Goal: Information Seeking & Learning: Check status

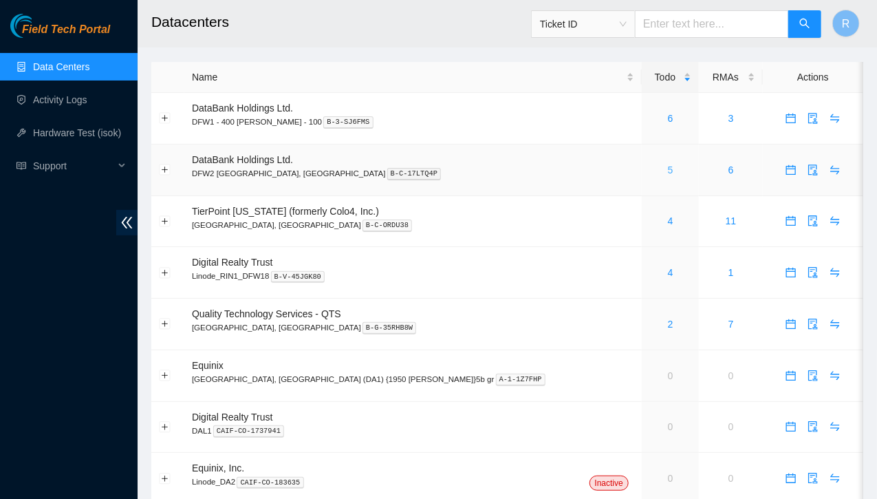
click at [668, 169] on link "5" at bounding box center [671, 169] width 6 height 11
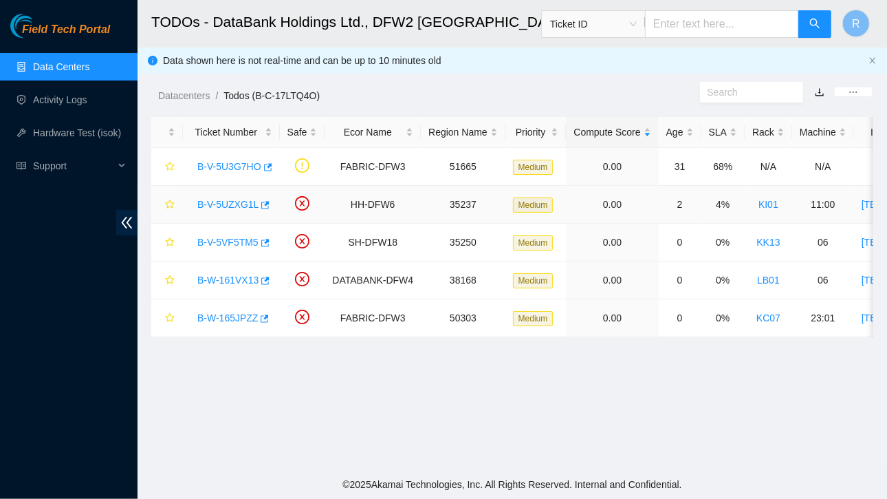
click at [230, 203] on link "B-V-5UZXG1L" at bounding box center [227, 204] width 61 height 11
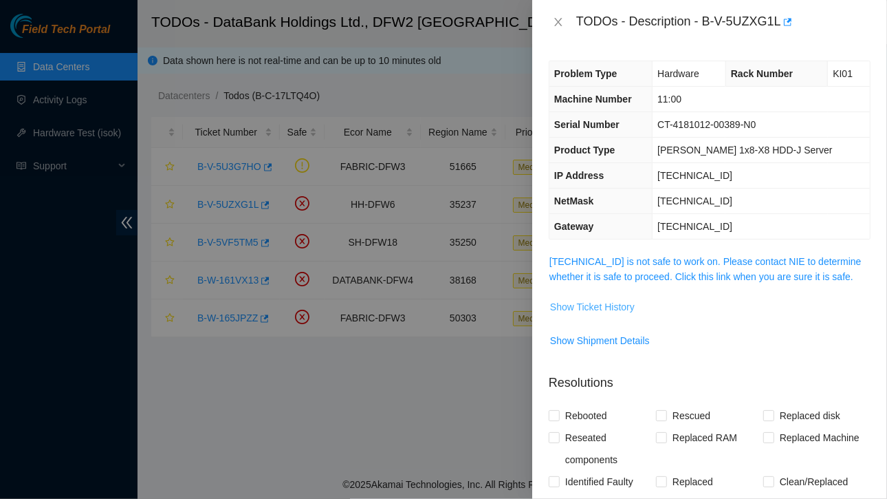
drag, startPoint x: 603, startPoint y: 303, endPoint x: 571, endPoint y: 301, distance: 31.7
click at [571, 301] on span "Show Ticket History" at bounding box center [592, 306] width 85 height 15
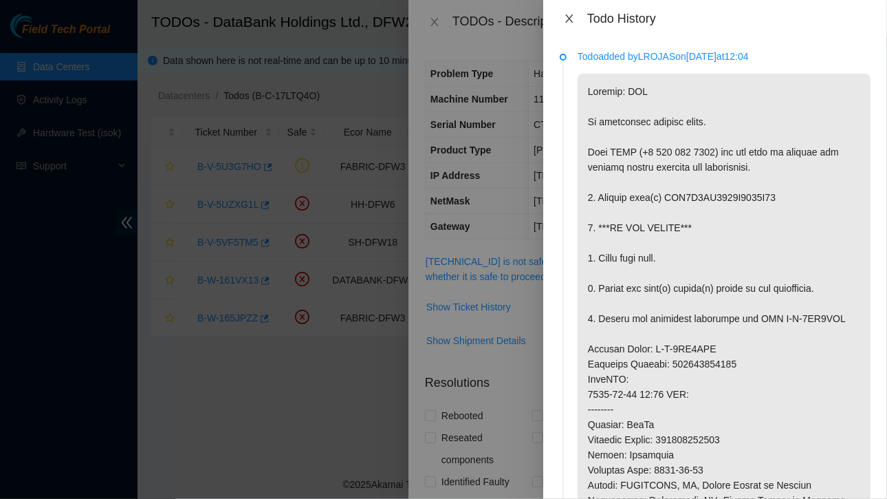
click at [572, 19] on icon "close" at bounding box center [569, 18] width 11 height 11
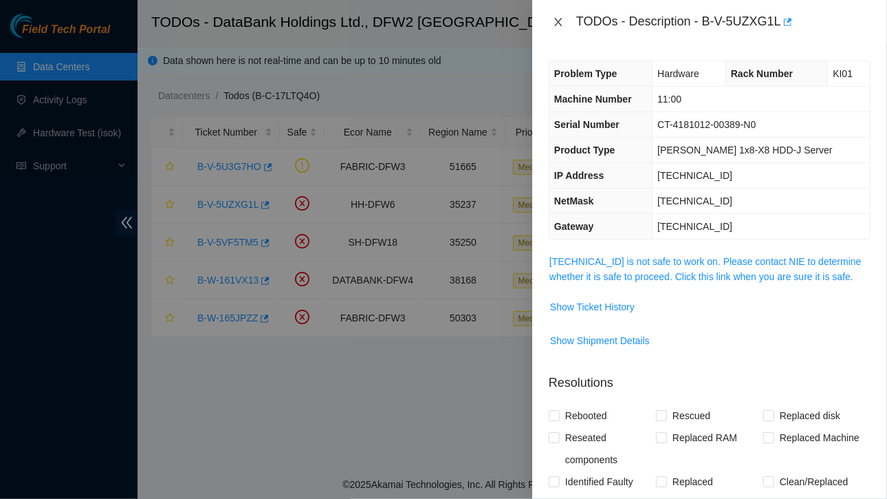
click at [556, 19] on icon "close" at bounding box center [558, 22] width 11 height 11
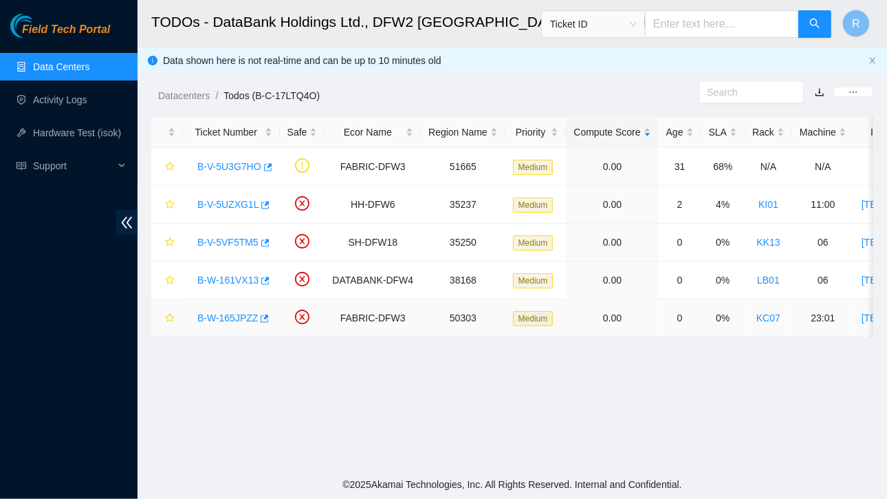
click at [233, 315] on link "B-W-165JPZZ" at bounding box center [227, 317] width 61 height 11
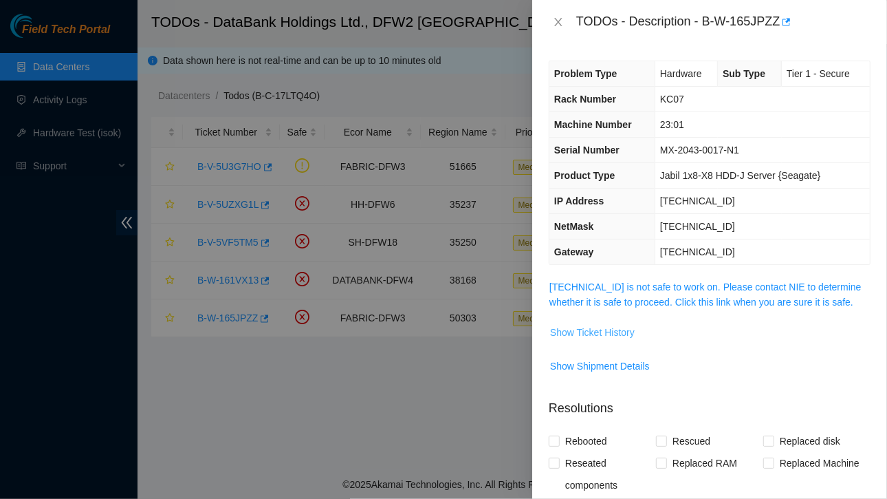
click at [590, 328] on span "Show Ticket History" at bounding box center [592, 332] width 85 height 15
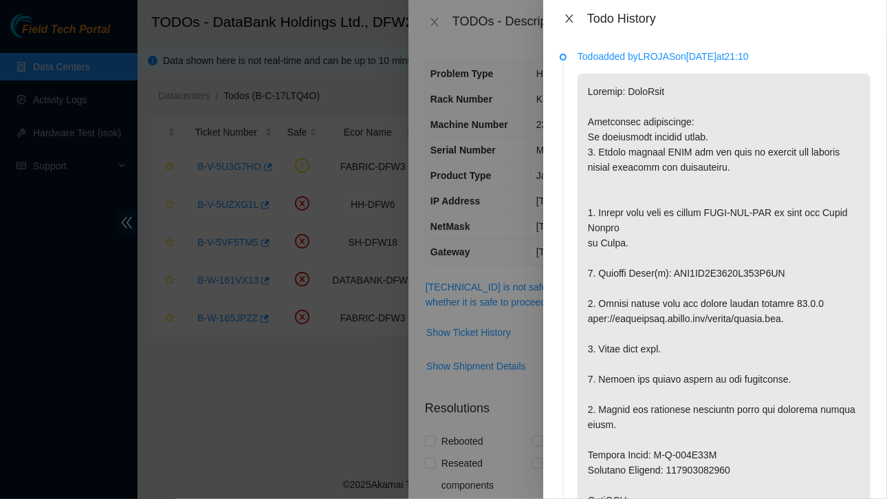
click at [570, 17] on icon "close" at bounding box center [569, 18] width 8 height 8
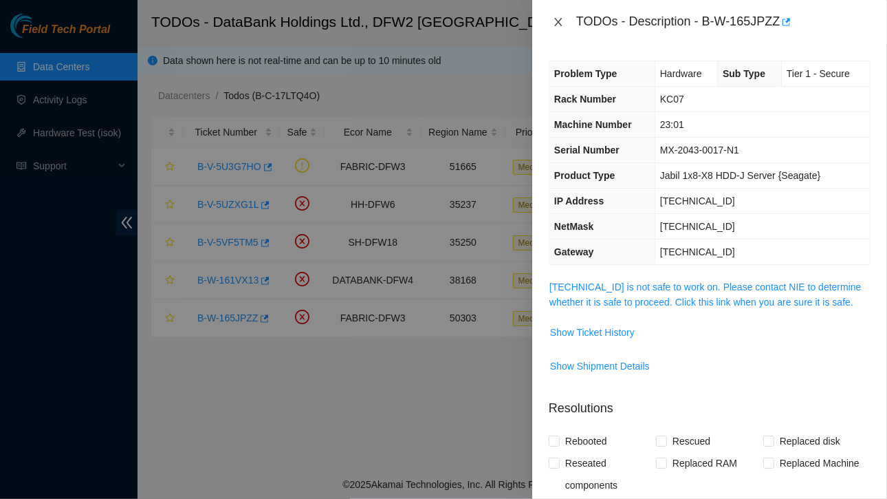
click at [557, 18] on icon "close" at bounding box center [558, 22] width 11 height 11
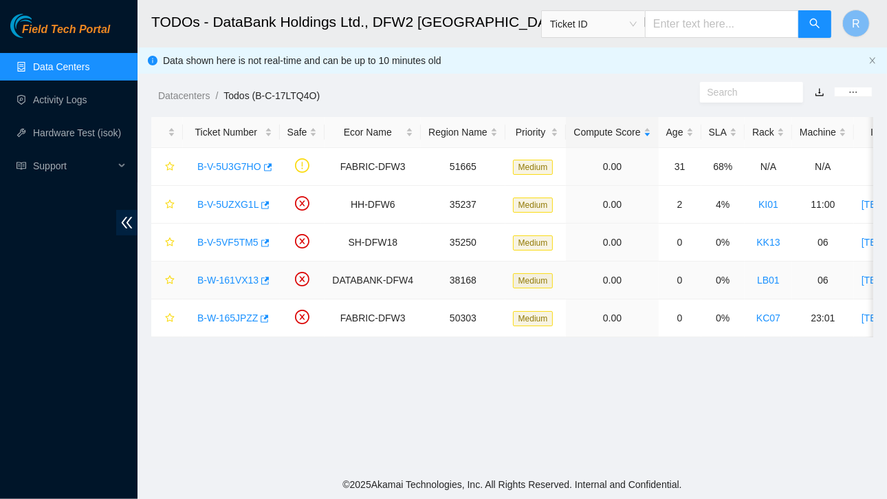
click at [234, 276] on link "B-W-161VX13" at bounding box center [227, 279] width 61 height 11
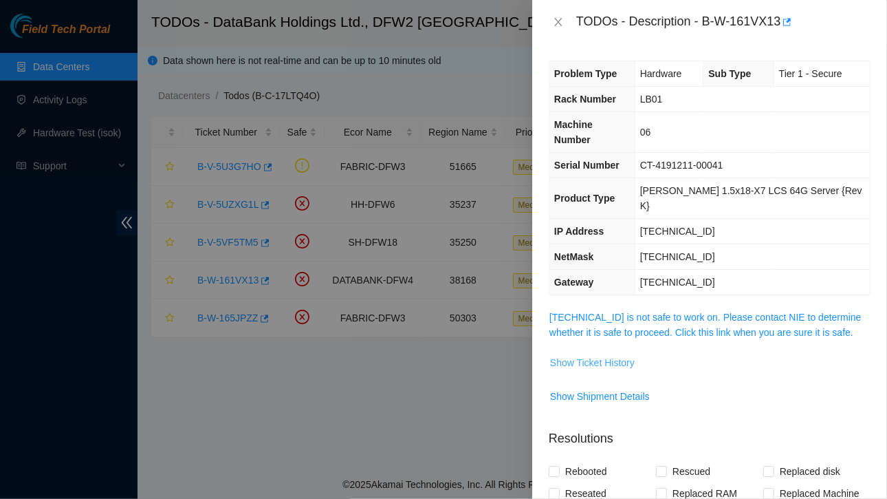
click at [600, 355] on span "Show Ticket History" at bounding box center [592, 362] width 85 height 15
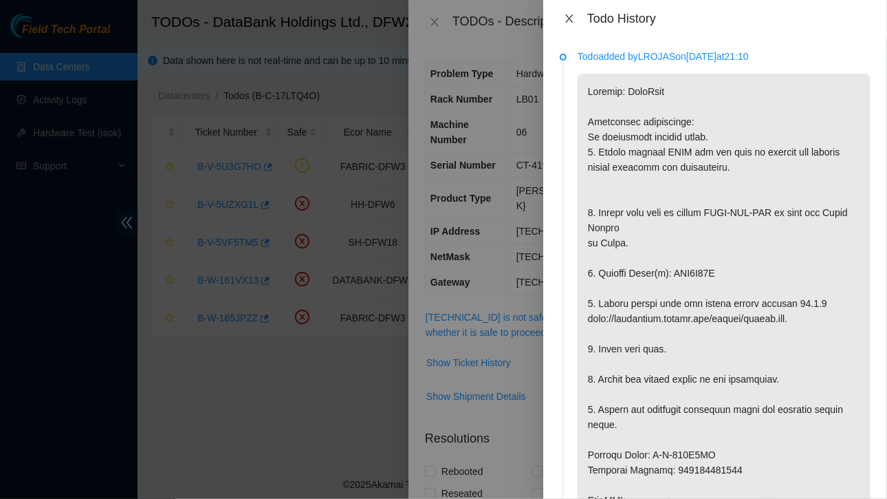
click at [568, 14] on icon "close" at bounding box center [569, 18] width 11 height 11
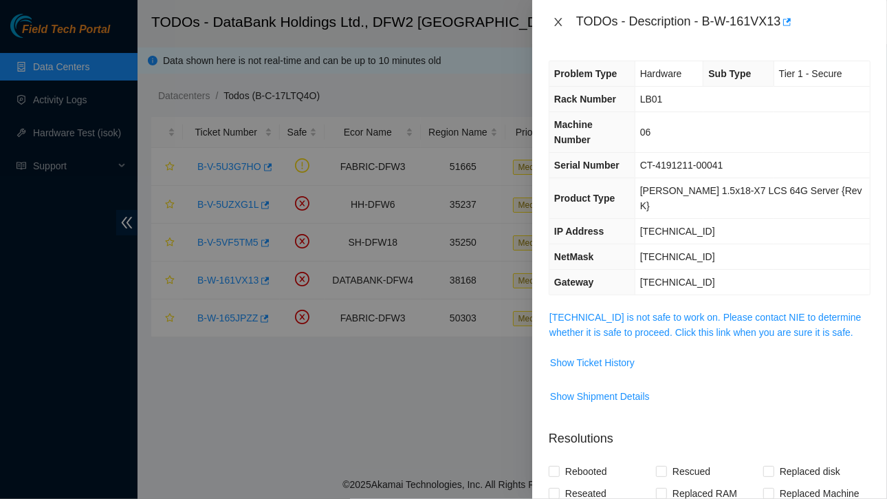
click at [554, 17] on icon "close" at bounding box center [558, 22] width 11 height 11
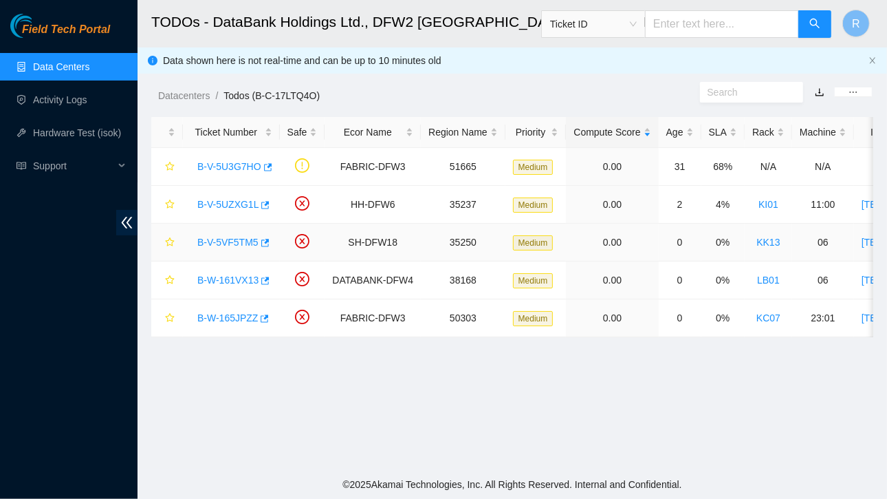
click at [228, 246] on link "B-V-5VF5TM5" at bounding box center [227, 242] width 61 height 11
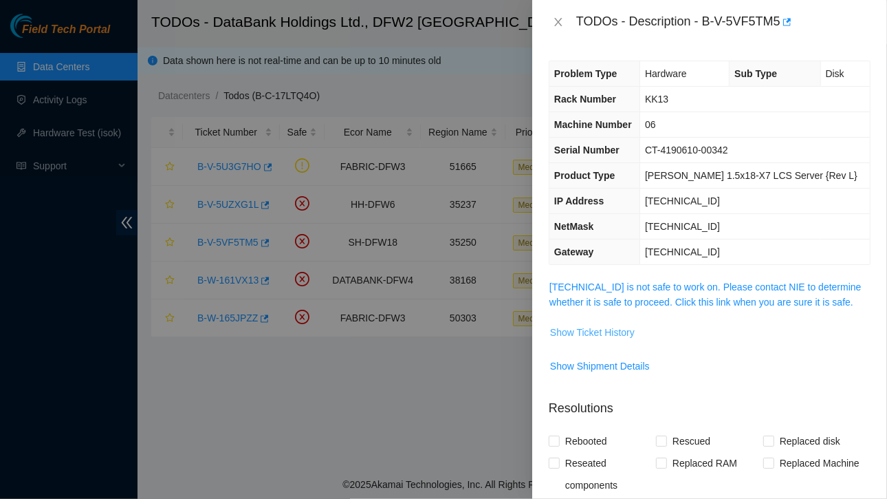
click at [592, 330] on span "Show Ticket History" at bounding box center [592, 332] width 85 height 15
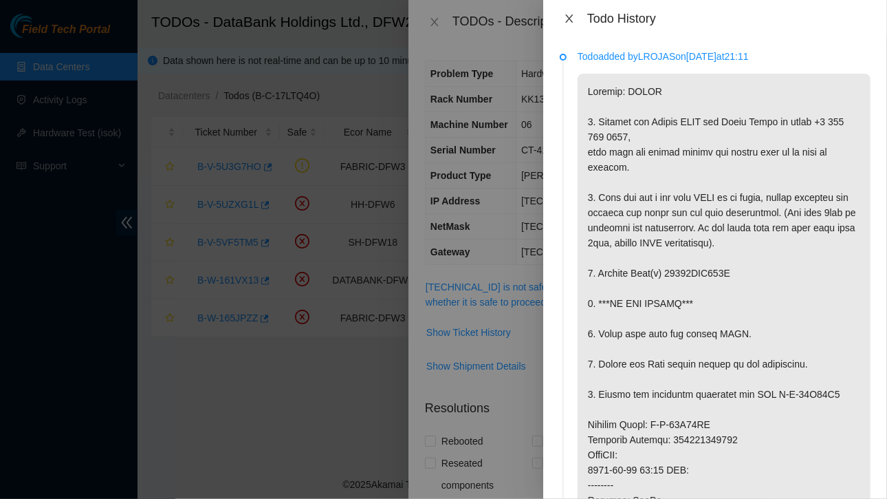
click at [571, 19] on icon "close" at bounding box center [569, 18] width 11 height 11
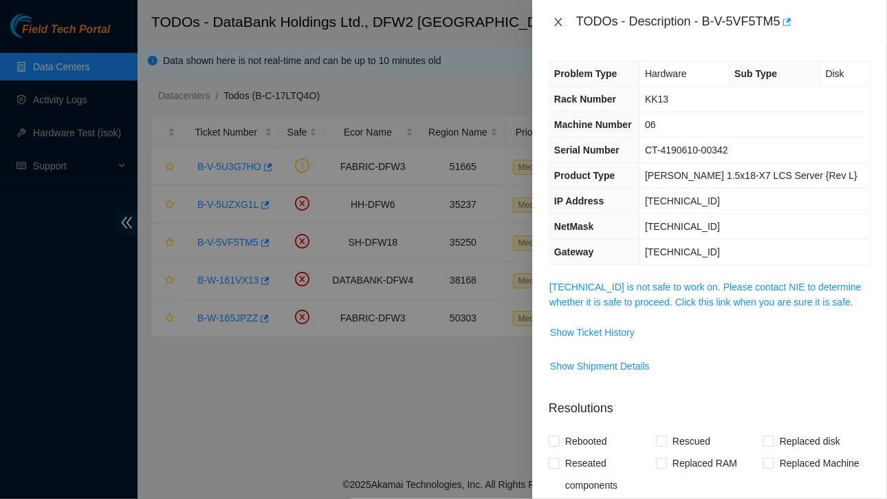
click at [559, 19] on icon "close" at bounding box center [558, 22] width 11 height 11
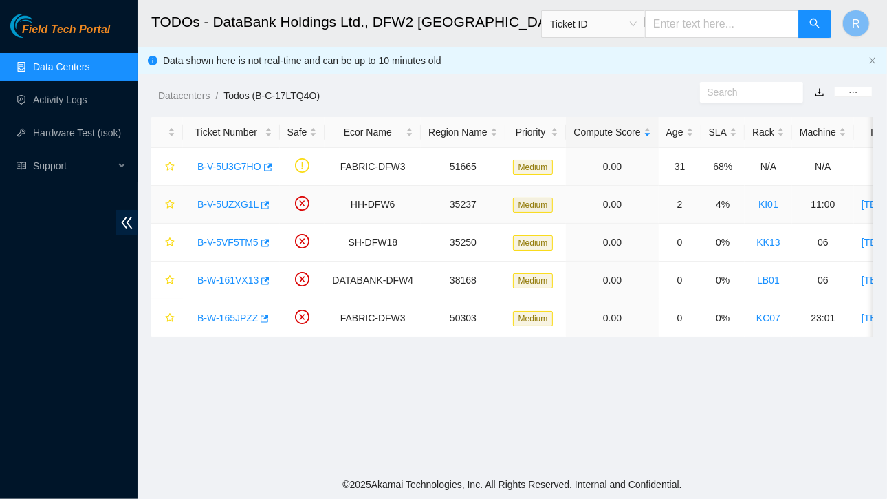
click at [244, 202] on link "B-V-5UZXG1L" at bounding box center [227, 204] width 61 height 11
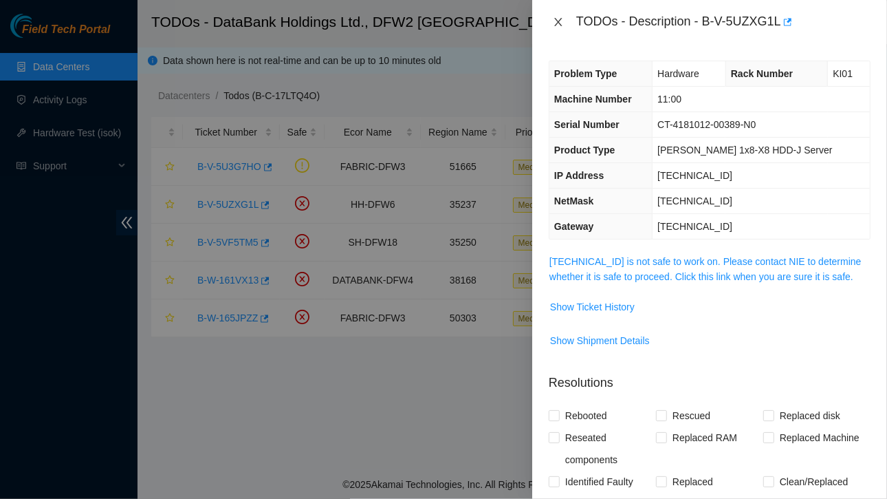
click at [559, 21] on icon "close" at bounding box center [558, 22] width 8 height 8
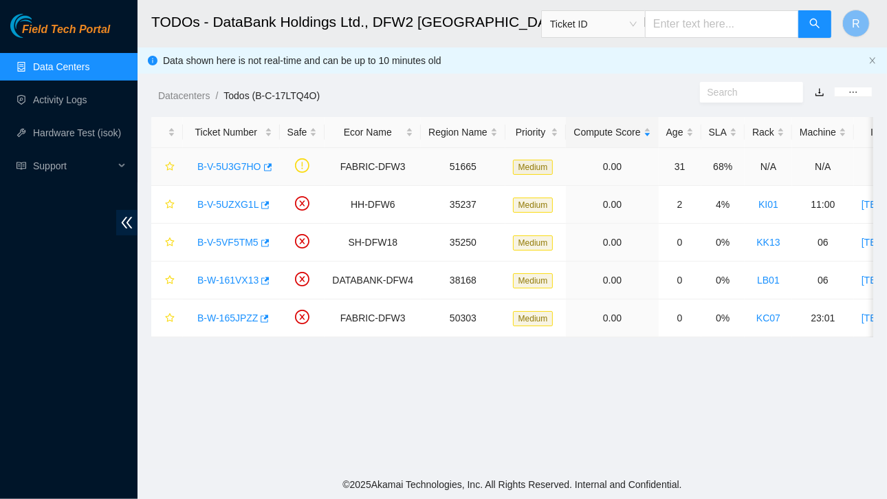
click at [224, 167] on link "B-V-5U3G7HO" at bounding box center [229, 166] width 64 height 11
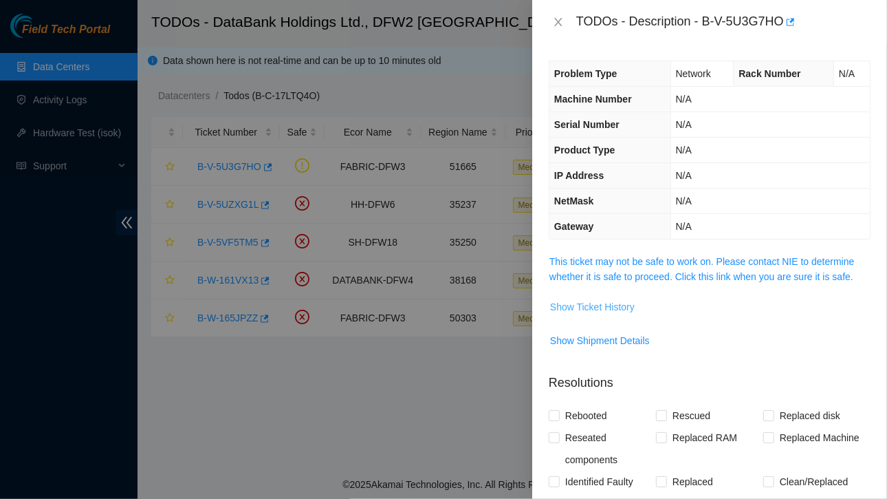
click at [603, 310] on span "Show Ticket History" at bounding box center [592, 306] width 85 height 15
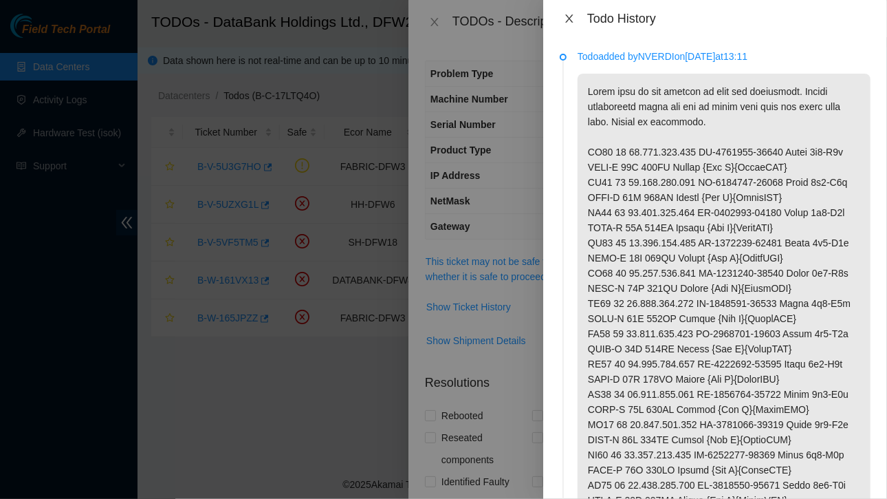
click at [572, 19] on icon "close" at bounding box center [569, 18] width 11 height 11
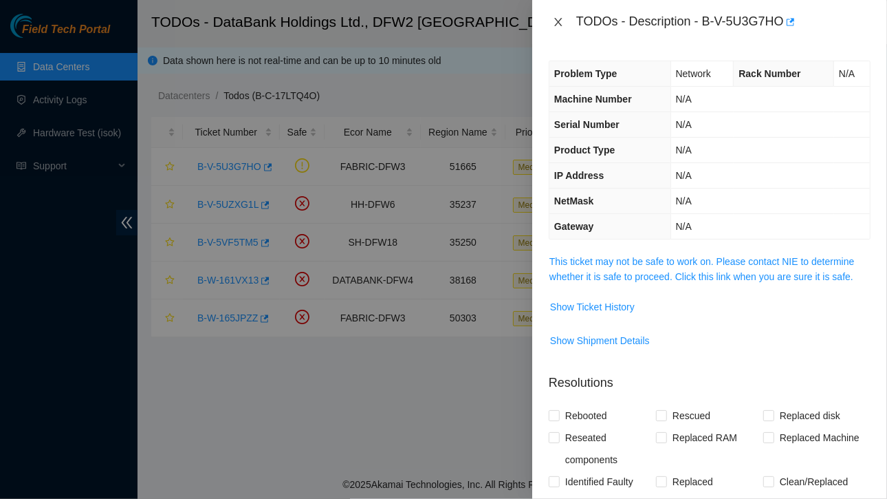
click at [557, 21] on icon "close" at bounding box center [558, 22] width 8 height 8
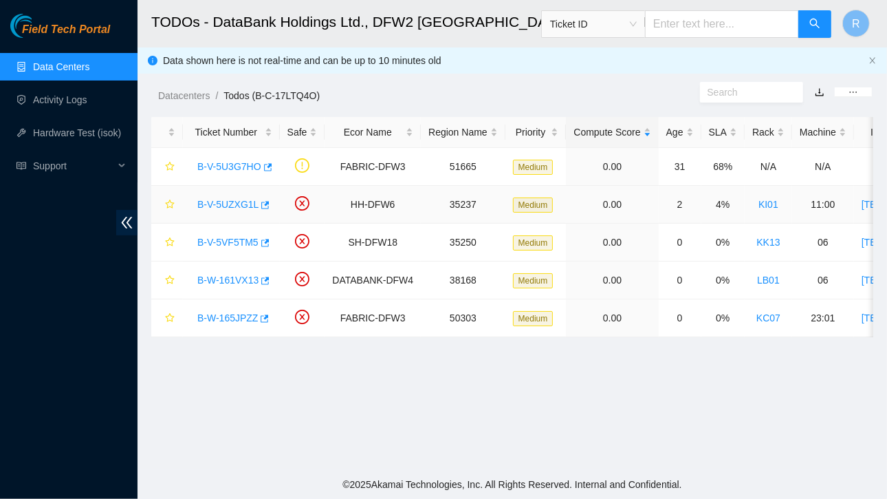
click at [228, 199] on link "B-V-5UZXG1L" at bounding box center [227, 204] width 61 height 11
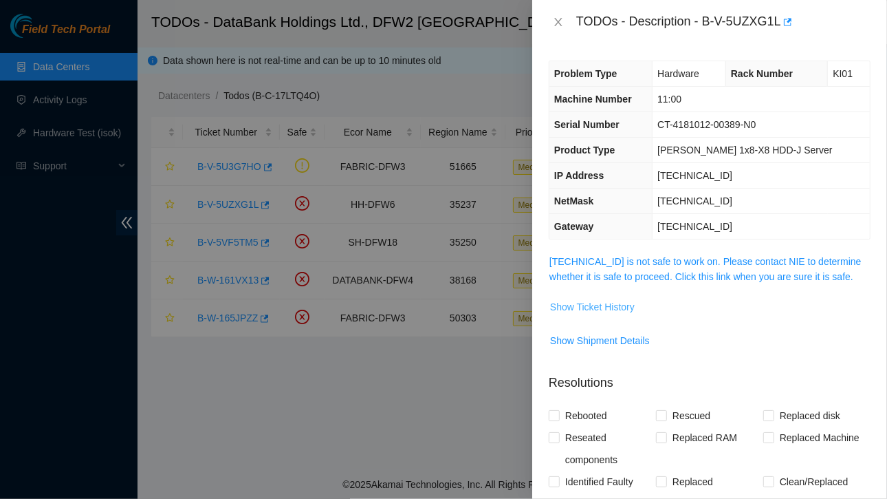
click at [589, 302] on span "Show Ticket History" at bounding box center [592, 306] width 85 height 15
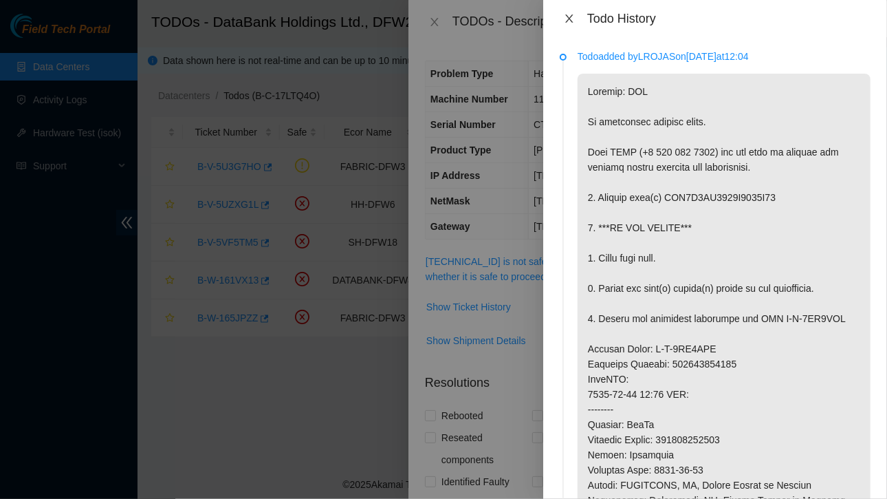
click at [570, 21] on icon "close" at bounding box center [569, 18] width 11 height 11
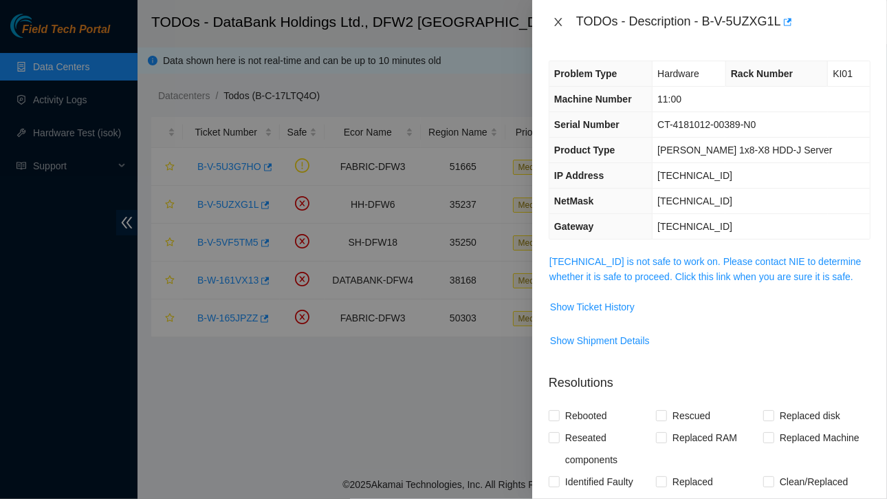
click at [554, 21] on icon "close" at bounding box center [558, 22] width 11 height 11
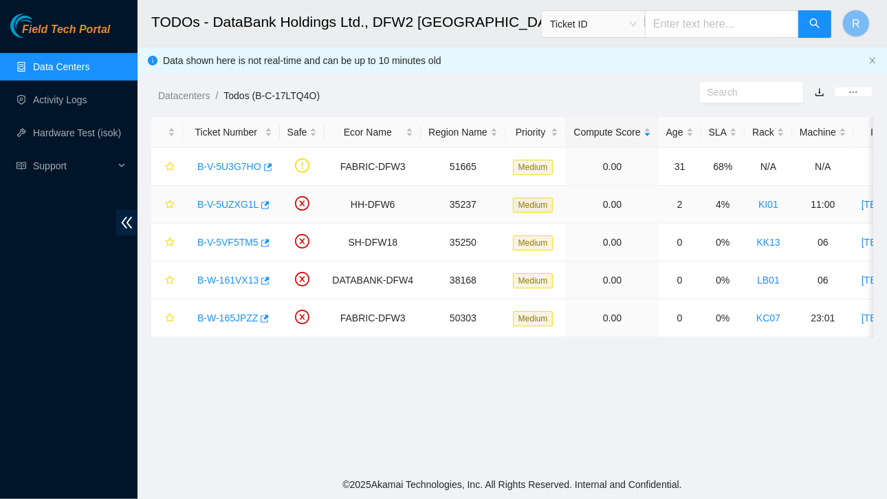
click at [243, 204] on link "B-V-5UZXG1L" at bounding box center [227, 204] width 61 height 11
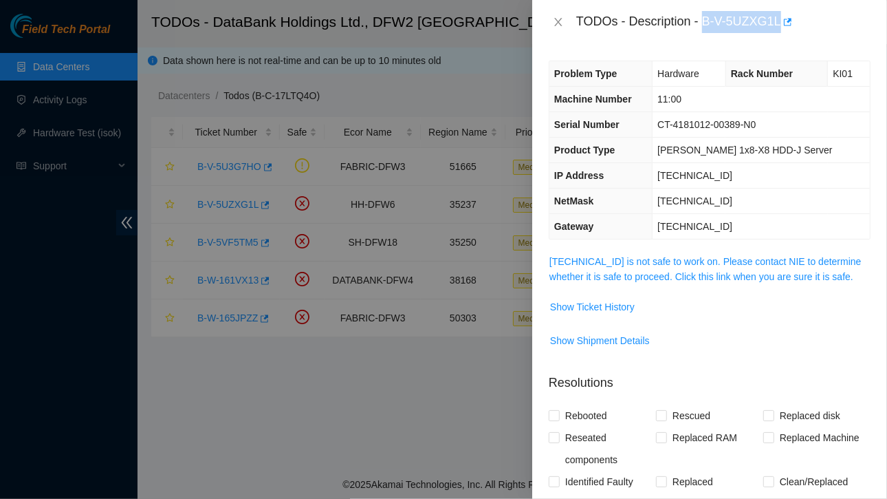
drag, startPoint x: 703, startPoint y: 20, endPoint x: 780, endPoint y: 19, distance: 77.1
click at [780, 19] on div "TODOs - Description - B-V-5UZXG1L" at bounding box center [724, 22] width 294 height 22
copy div "B-V-5UZXG1L"
click at [604, 303] on span "Show Ticket History" at bounding box center [592, 306] width 85 height 15
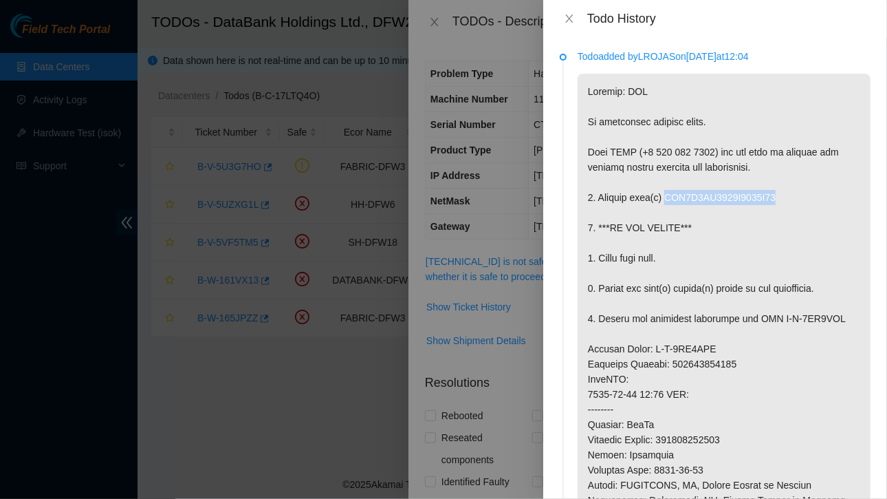
drag, startPoint x: 663, startPoint y: 193, endPoint x: 777, endPoint y: 192, distance: 114.2
click at [777, 192] on p at bounding box center [724, 417] width 293 height 687
copy p "WFK0X7HN0000E8428D28"
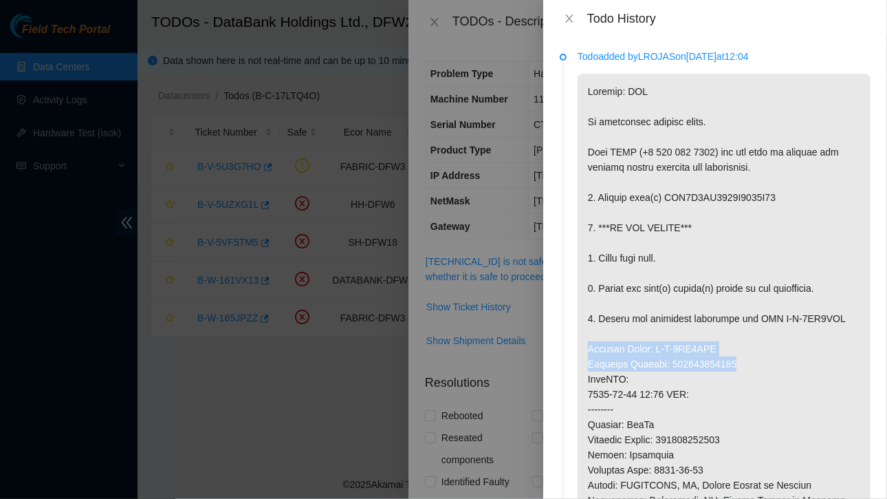
drag, startPoint x: 587, startPoint y: 344, endPoint x: 735, endPoint y: 360, distance: 148.8
click at [735, 360] on p at bounding box center [724, 417] width 293 height 687
copy p "Service Order: B-V-5VG0SGB Tracking Numbers: 463470053268"
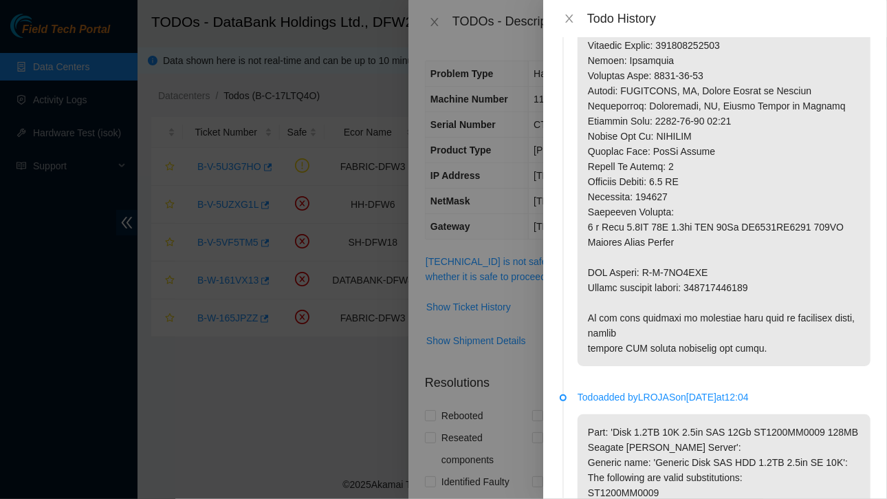
scroll to position [398, 0]
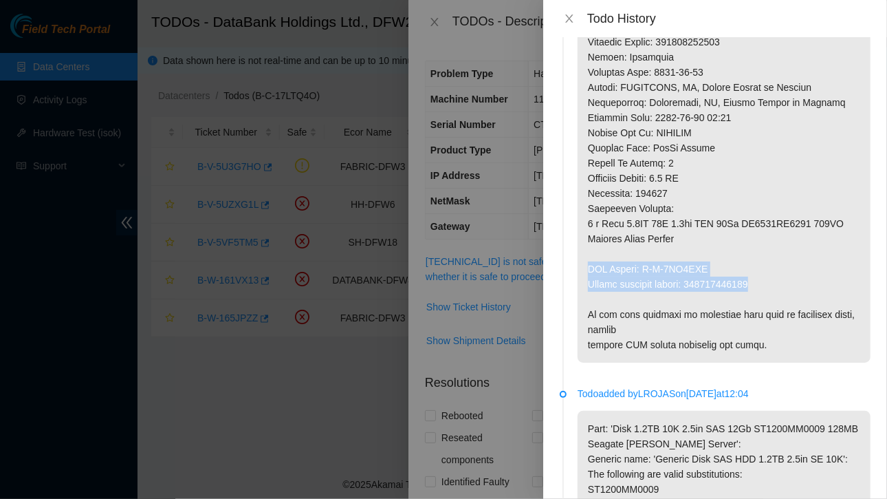
drag, startPoint x: 588, startPoint y: 263, endPoint x: 779, endPoint y: 284, distance: 192.4
click at [779, 284] on p at bounding box center [724, 19] width 293 height 687
copy p "RMA Return: B-V-5VG0SGK Return tracking number: 463470053279"
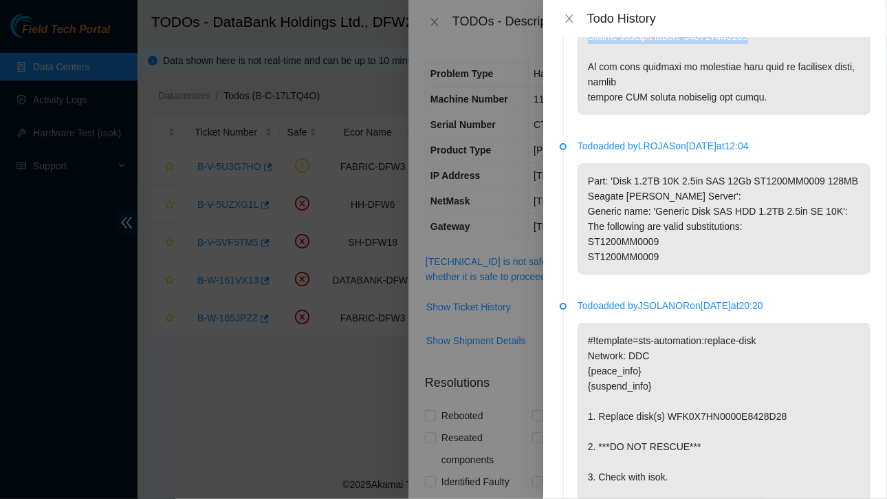
scroll to position [649, 0]
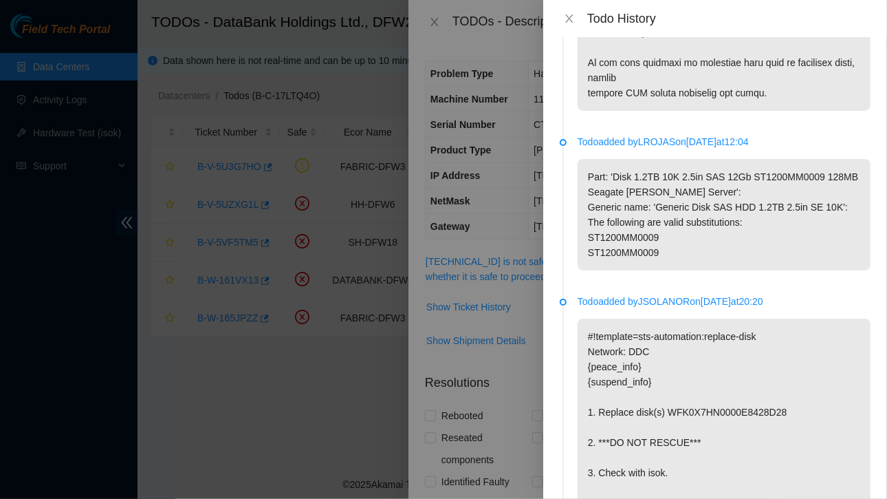
click at [569, 9] on div "Todo History" at bounding box center [715, 18] width 344 height 37
click at [571, 17] on icon "close" at bounding box center [569, 18] width 8 height 8
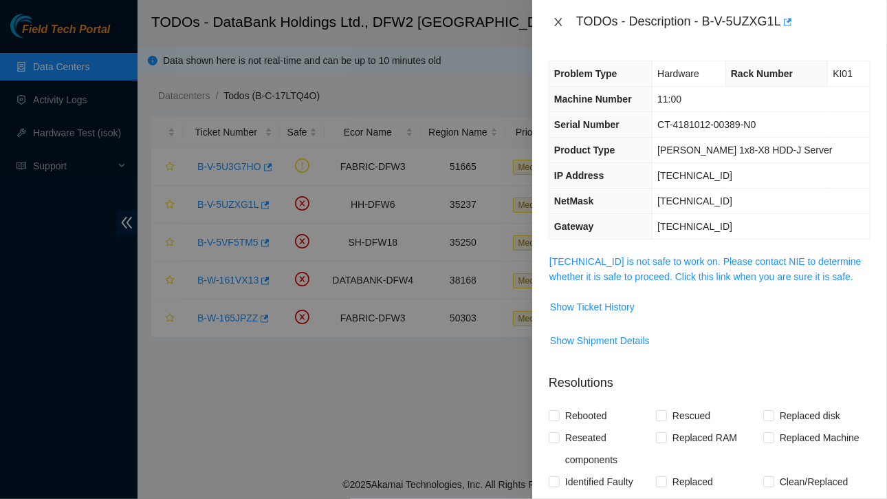
click at [562, 21] on icon "close" at bounding box center [558, 22] width 11 height 11
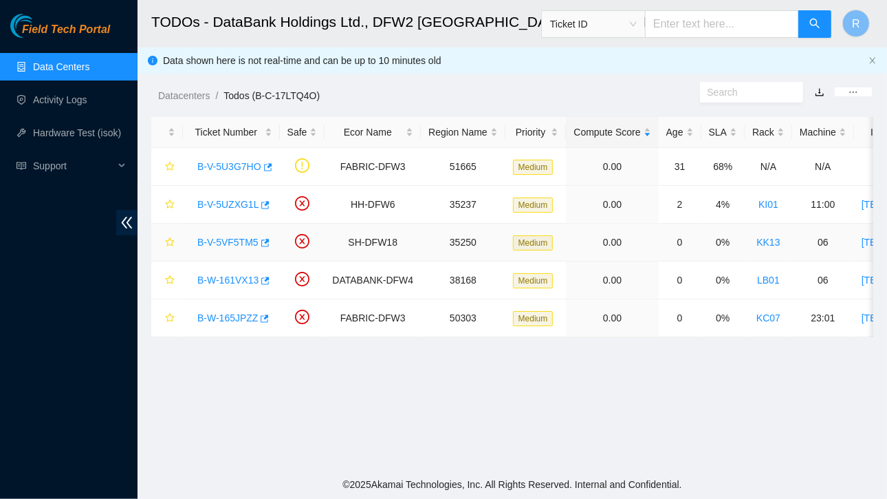
click at [233, 237] on link "B-V-5VF5TM5" at bounding box center [227, 242] width 61 height 11
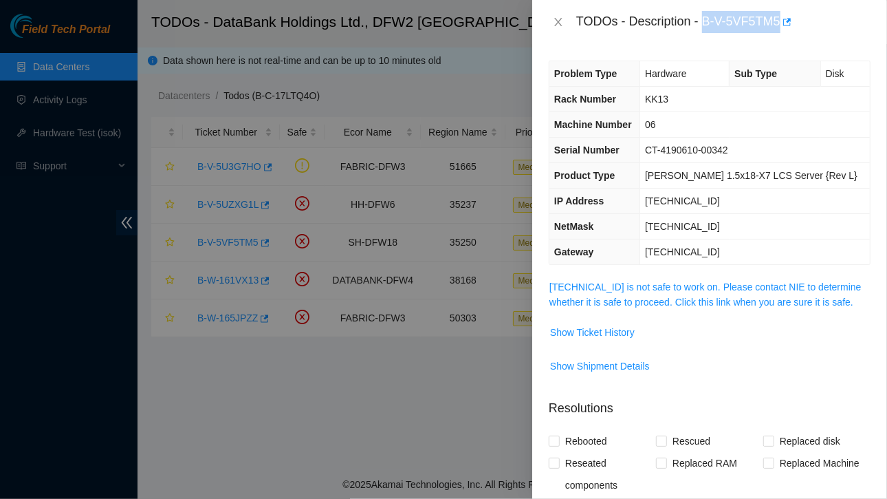
drag, startPoint x: 704, startPoint y: 21, endPoint x: 779, endPoint y: 17, distance: 75.1
click at [779, 17] on div "TODOs - Description - B-V-5VF5TM5" at bounding box center [724, 22] width 294 height 22
copy div "B-V-5VF5TM5"
click at [614, 332] on span "Show Ticket History" at bounding box center [592, 332] width 85 height 15
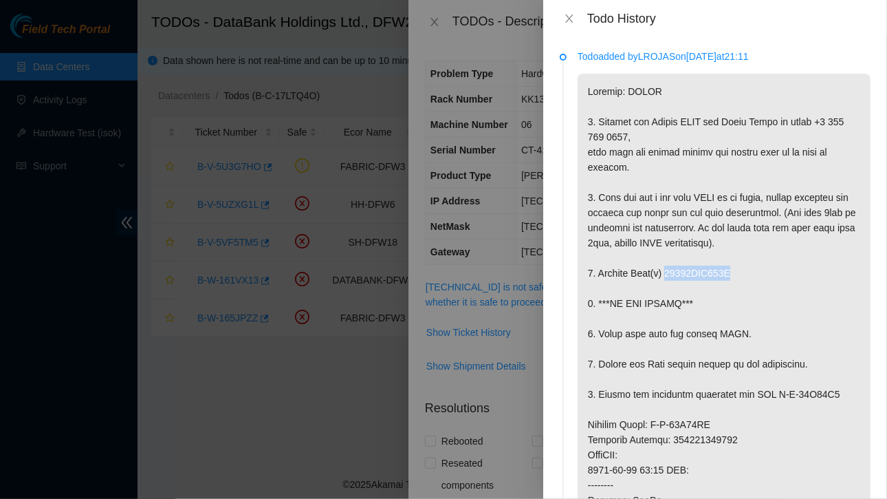
drag, startPoint x: 666, startPoint y: 317, endPoint x: 725, endPoint y: 316, distance: 59.2
click at [737, 313] on p at bounding box center [724, 447] width 293 height 747
copy p "18521FDC373D"
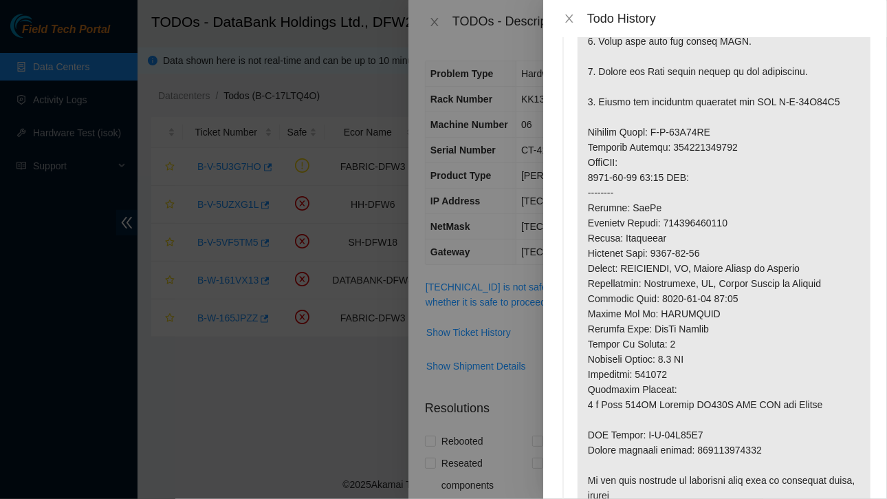
scroll to position [299, 0]
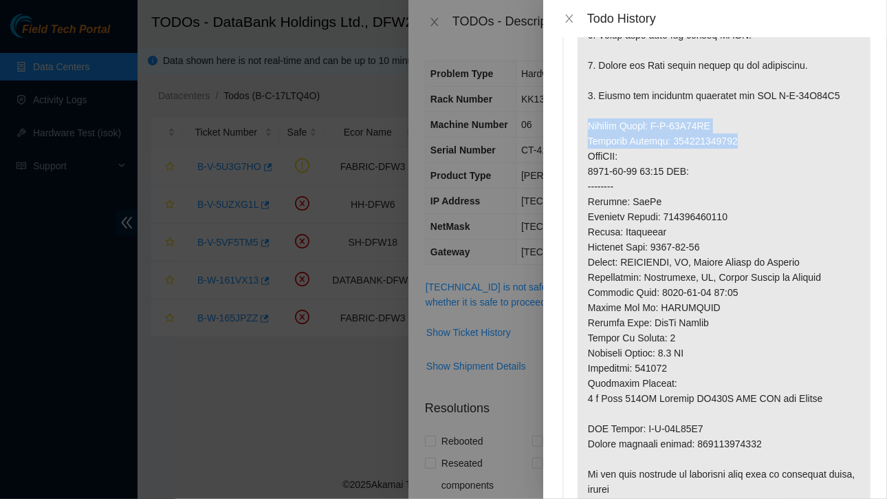
drag, startPoint x: 589, startPoint y: 169, endPoint x: 746, endPoint y: 192, distance: 158.5
click at [746, 192] on p at bounding box center [724, 148] width 293 height 747
copy p "Service Order: B-W-15W24CU Tracking Numbers: 463470055124"
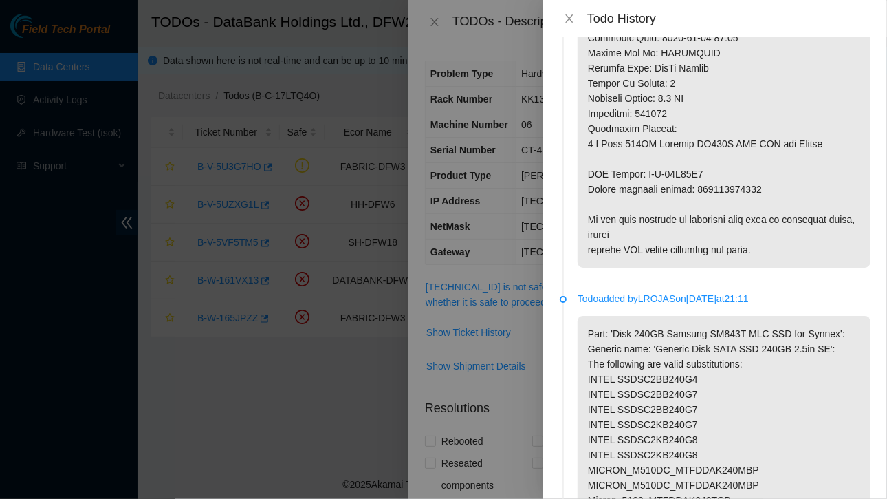
scroll to position [554, 0]
drag, startPoint x: 586, startPoint y: 213, endPoint x: 763, endPoint y: 233, distance: 177.9
copy p "RMA Return: B-W-15W24D3 Return tracking number: 463470055135"
click at [570, 16] on icon "close" at bounding box center [569, 18] width 11 height 11
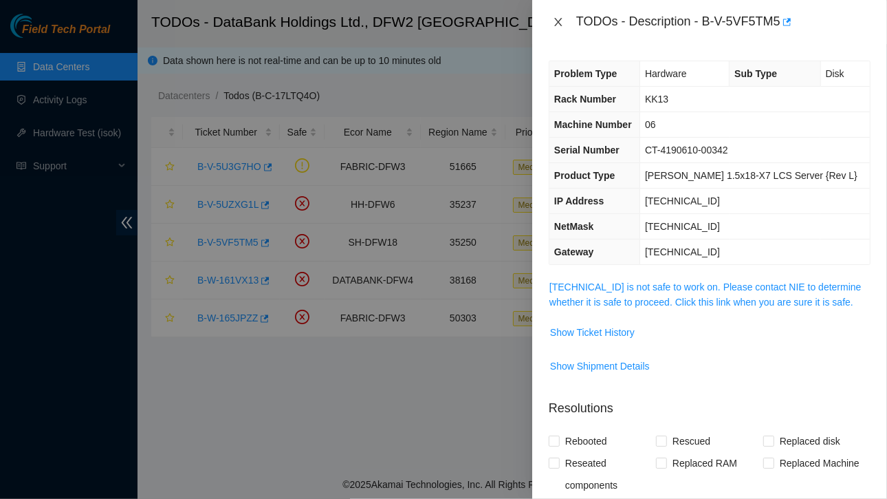
click at [555, 17] on icon "close" at bounding box center [558, 22] width 11 height 11
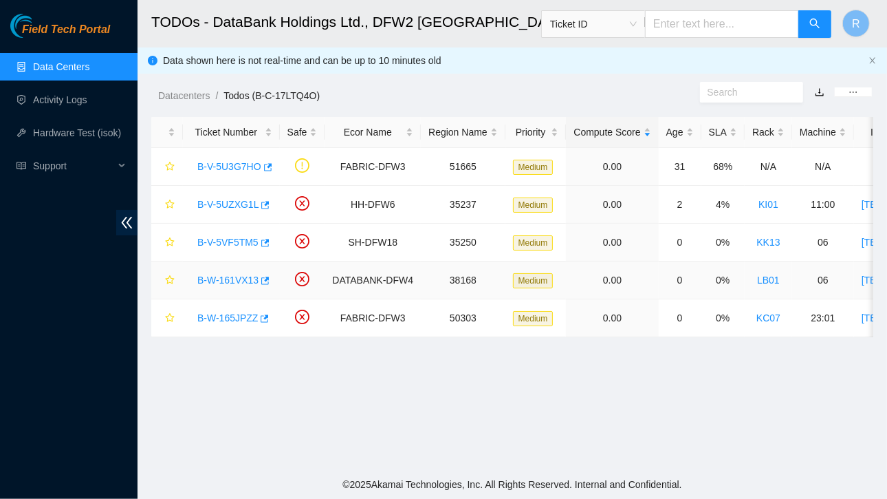
click at [225, 283] on link "B-W-161VX13" at bounding box center [227, 279] width 61 height 11
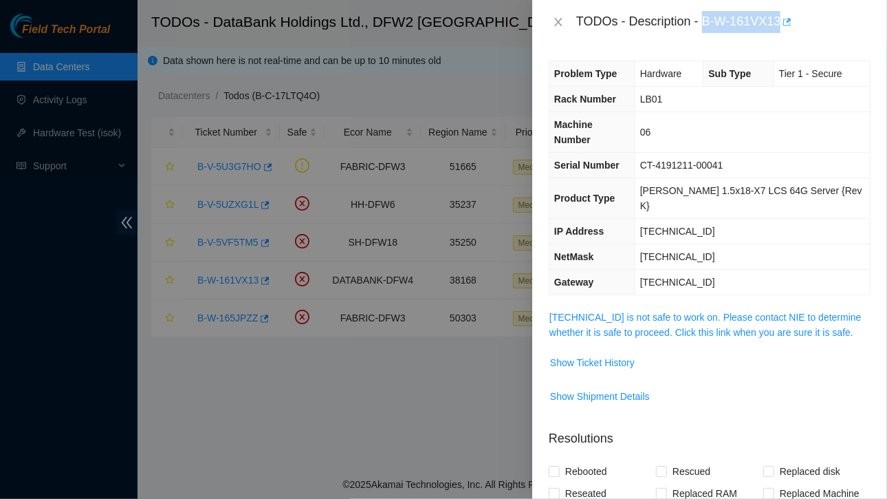
drag, startPoint x: 706, startPoint y: 23, endPoint x: 783, endPoint y: 25, distance: 77.1
click at [783, 25] on div "TODOs - Description - B-W-161VX13" at bounding box center [724, 22] width 294 height 22
copy div "B-W-161VX13"
click at [610, 355] on span "Show Ticket History" at bounding box center [592, 362] width 85 height 15
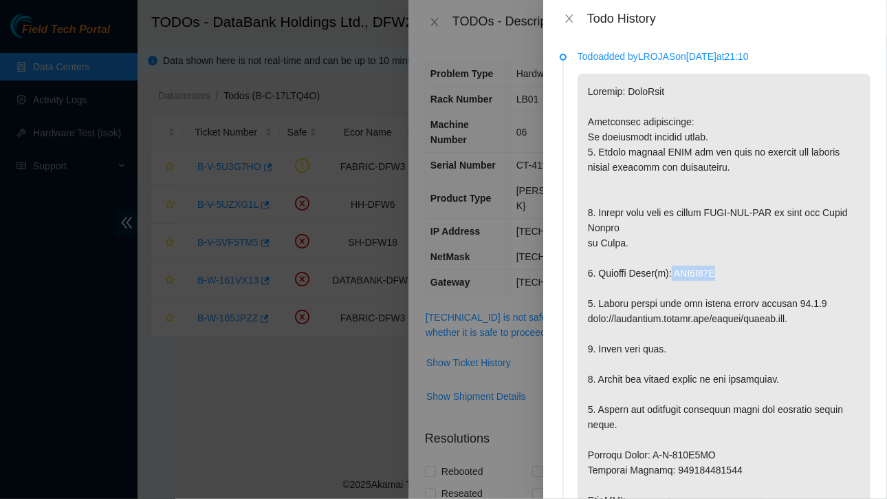
drag, startPoint x: 669, startPoint y: 276, endPoint x: 724, endPoint y: 276, distance: 55.7
click at [724, 276] on p at bounding box center [724, 485] width 293 height 823
copy p "WJG0E22Q"
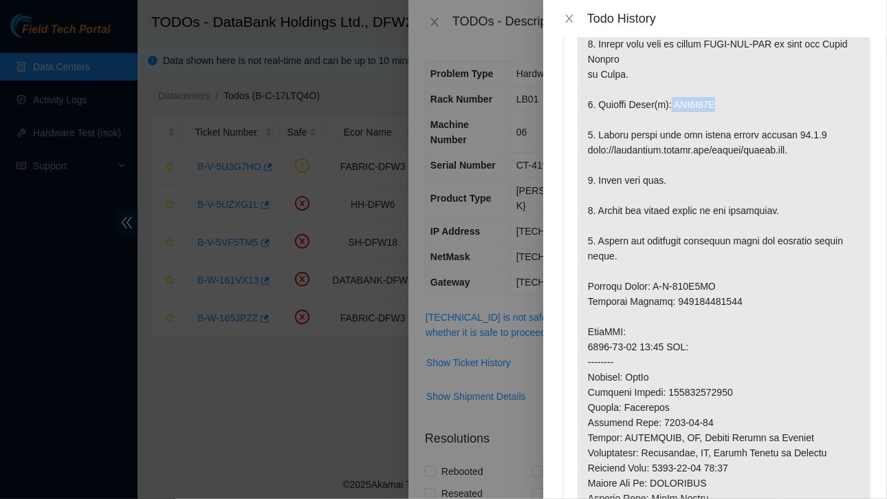
scroll to position [177, 0]
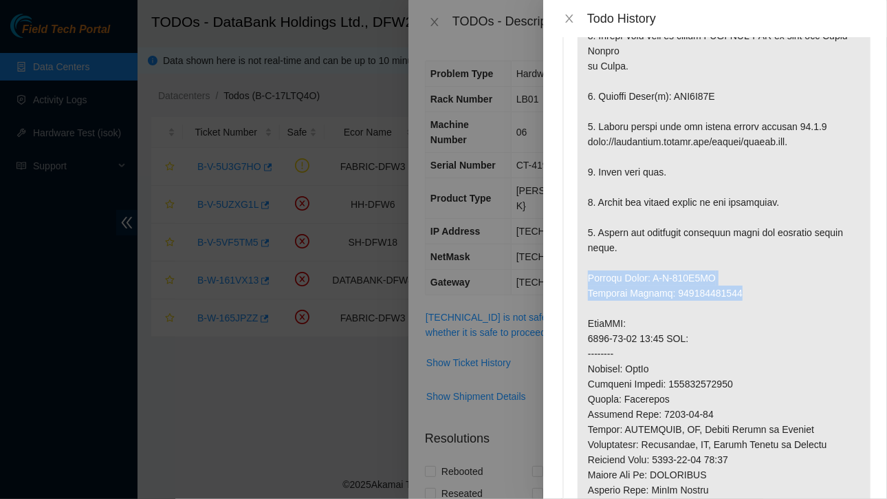
drag, startPoint x: 586, startPoint y: 277, endPoint x: 747, endPoint y: 296, distance: 162.1
click at [747, 296] on p at bounding box center [724, 308] width 293 height 823
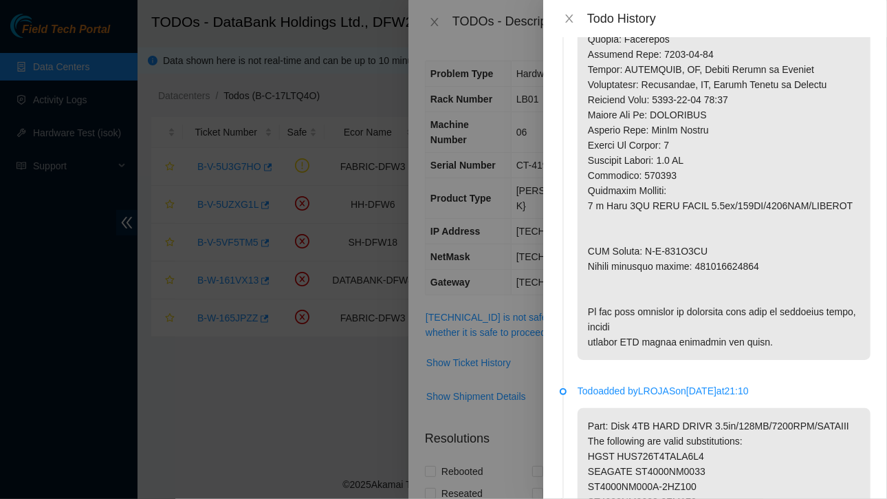
scroll to position [543, 0]
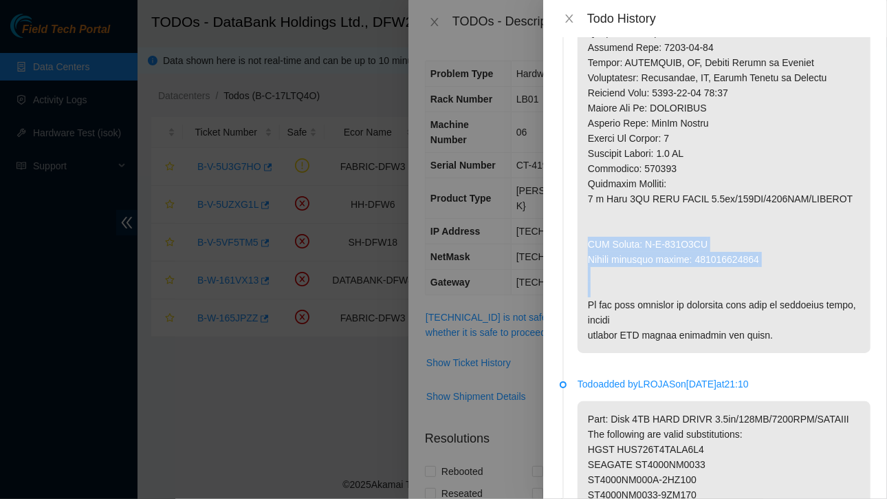
drag, startPoint x: 585, startPoint y: 241, endPoint x: 768, endPoint y: 269, distance: 185.2
click at [565, 16] on icon "close" at bounding box center [569, 18] width 11 height 11
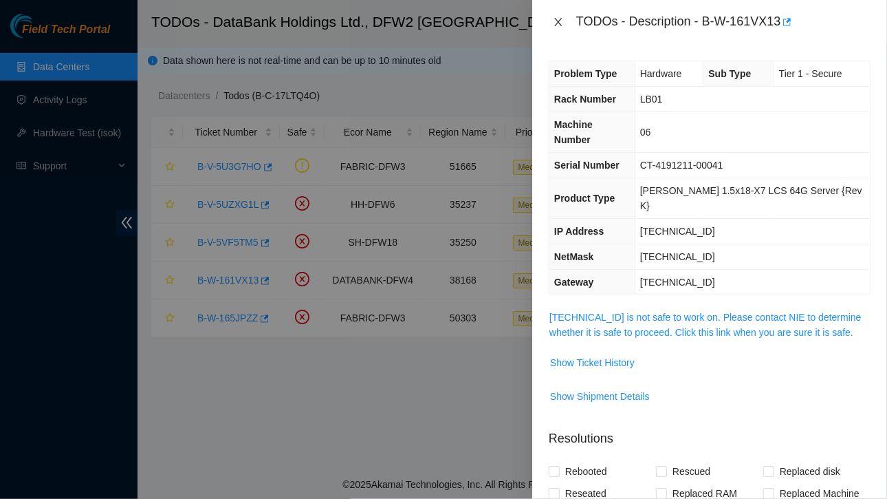
click at [557, 19] on icon "close" at bounding box center [558, 22] width 11 height 11
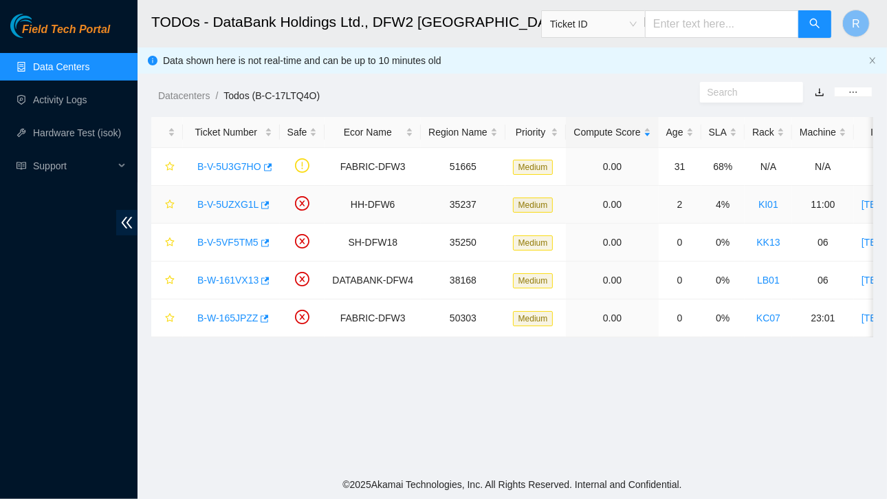
click at [226, 200] on link "B-V-5UZXG1L" at bounding box center [227, 204] width 61 height 11
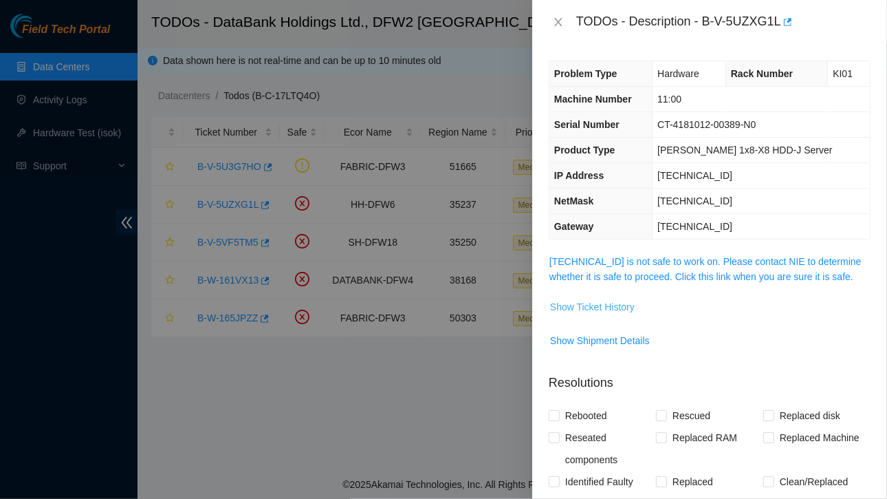
click at [605, 307] on span "Show Ticket History" at bounding box center [592, 306] width 85 height 15
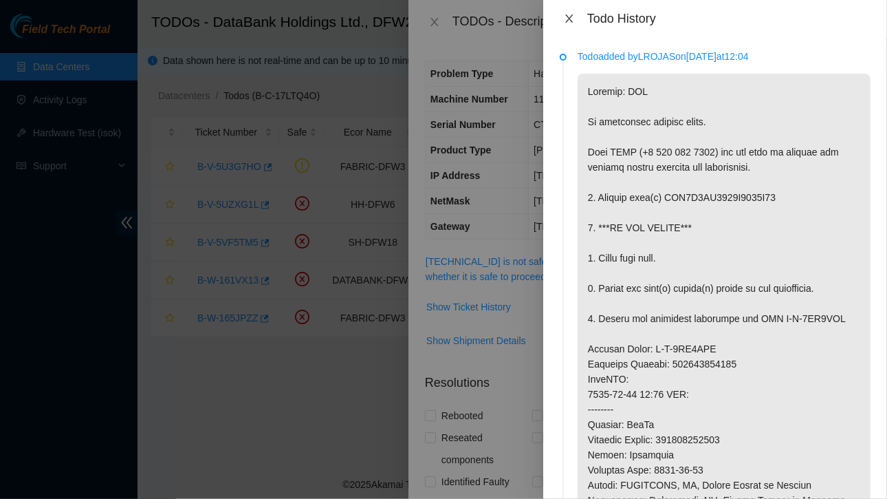
click at [566, 14] on icon "close" at bounding box center [569, 18] width 8 height 8
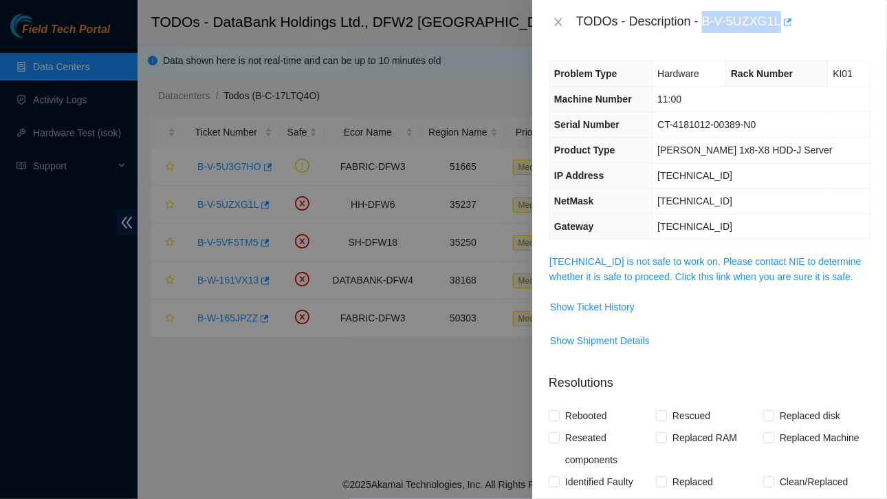
drag, startPoint x: 703, startPoint y: 18, endPoint x: 782, endPoint y: 19, distance: 78.4
click at [782, 19] on div "TODOs - Description - B-V-5UZXG1L" at bounding box center [724, 22] width 294 height 22
click at [604, 305] on span "Show Ticket History" at bounding box center [592, 306] width 85 height 15
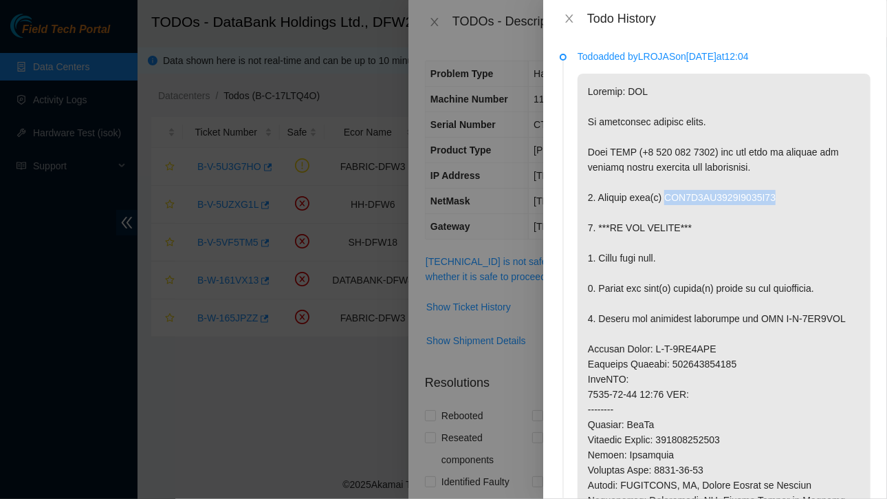
drag, startPoint x: 663, startPoint y: 195, endPoint x: 787, endPoint y: 191, distance: 123.9
click at [787, 191] on p at bounding box center [724, 417] width 293 height 687
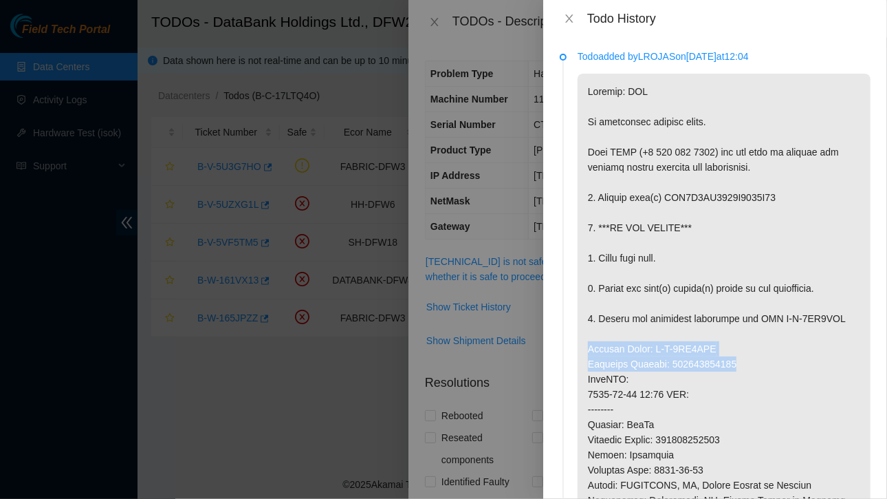
drag, startPoint x: 588, startPoint y: 346, endPoint x: 738, endPoint y: 360, distance: 150.6
click at [738, 360] on p at bounding box center [724, 417] width 293 height 687
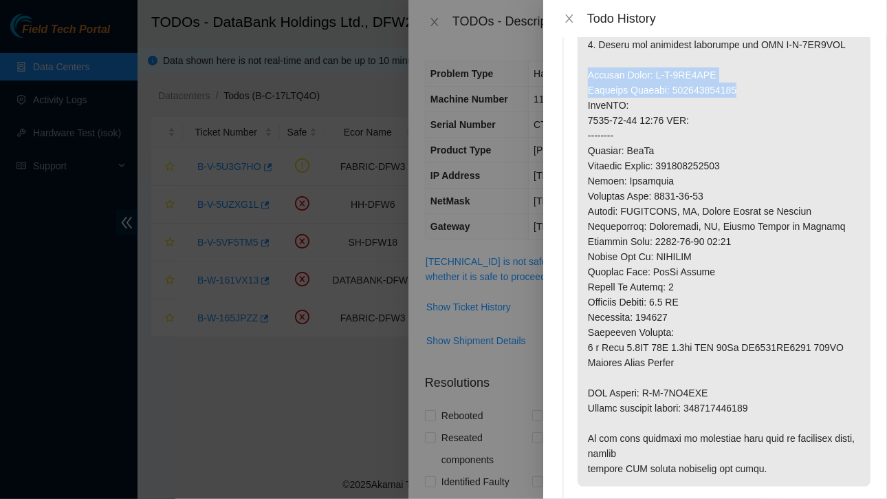
scroll to position [310, 0]
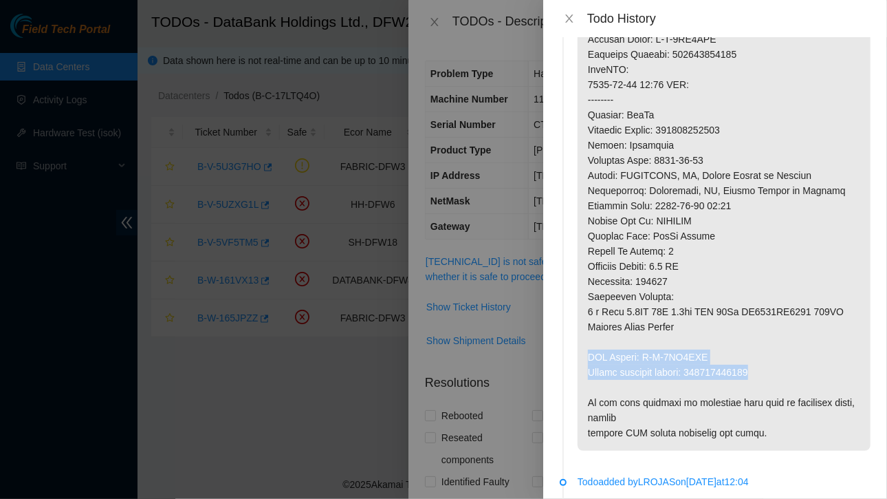
drag, startPoint x: 590, startPoint y: 353, endPoint x: 765, endPoint y: 375, distance: 176.8
click at [765, 375] on p at bounding box center [724, 107] width 293 height 687
click at [616, 360] on p at bounding box center [724, 107] width 293 height 687
drag, startPoint x: 589, startPoint y: 354, endPoint x: 779, endPoint y: 365, distance: 190.2
click at [779, 365] on p at bounding box center [724, 107] width 293 height 687
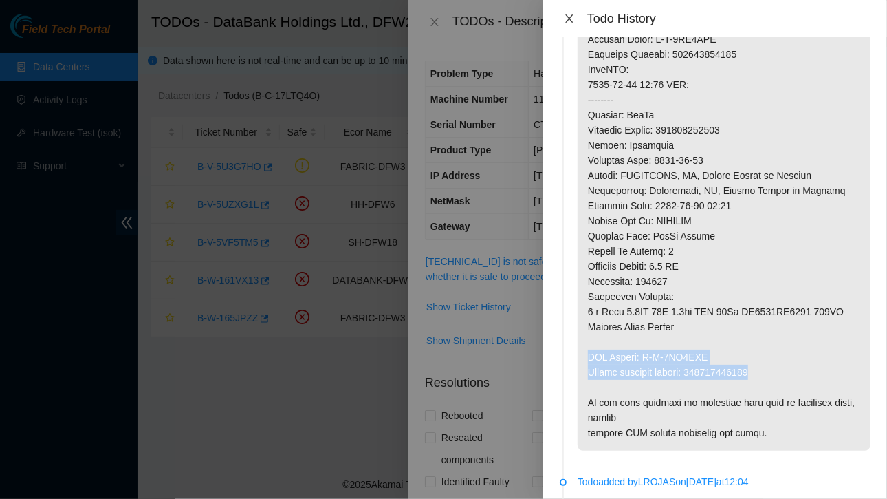
click at [569, 19] on icon "close" at bounding box center [569, 18] width 8 height 8
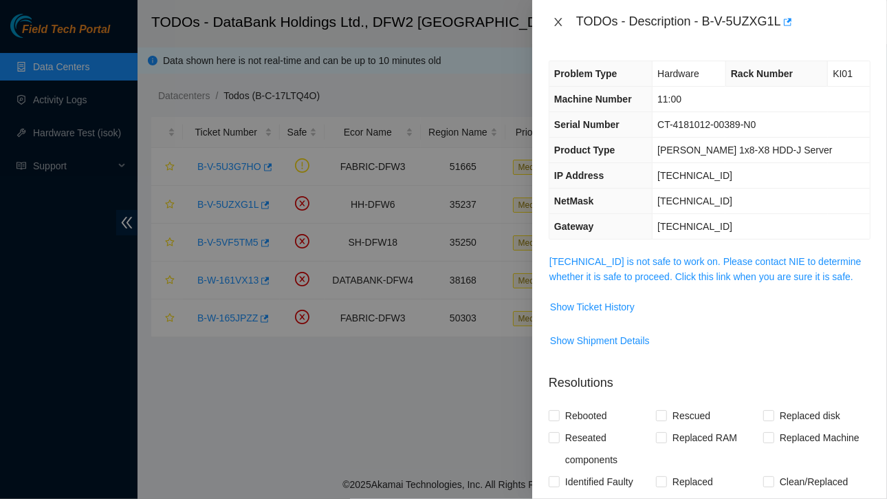
click at [562, 23] on icon "close" at bounding box center [558, 22] width 11 height 11
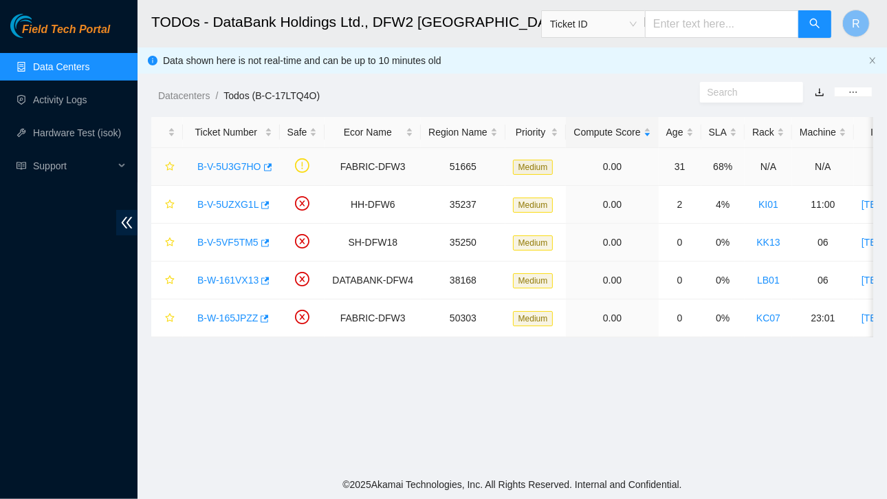
click at [240, 169] on link "B-V-5U3G7HO" at bounding box center [229, 166] width 64 height 11
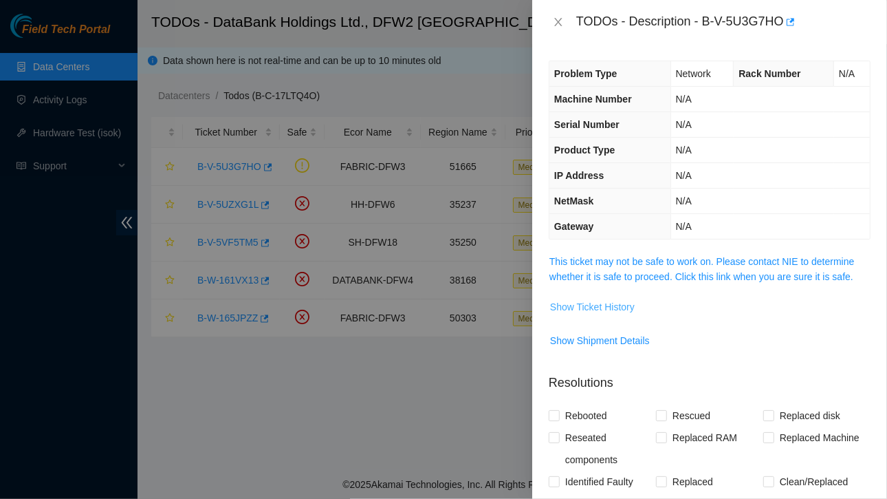
click at [596, 304] on span "Show Ticket History" at bounding box center [592, 306] width 85 height 15
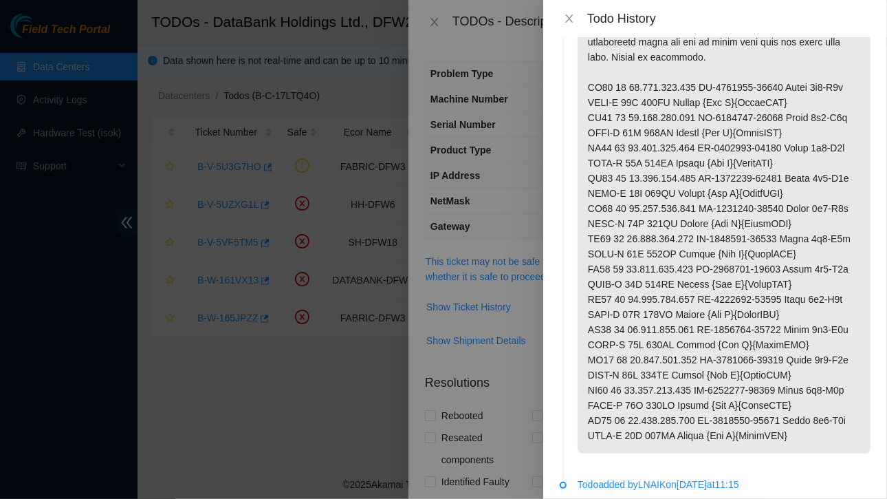
scroll to position [0, 0]
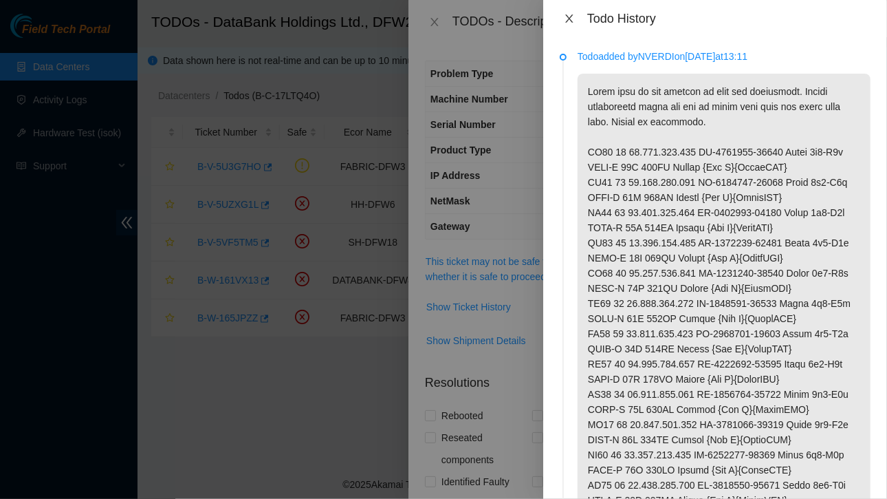
click at [572, 17] on icon "close" at bounding box center [569, 18] width 11 height 11
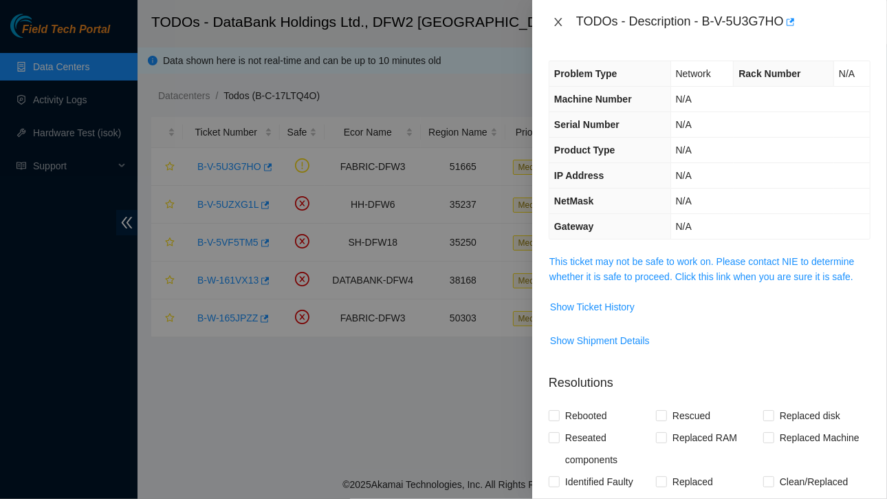
click at [555, 17] on icon "close" at bounding box center [558, 22] width 11 height 11
